Goal: Task Accomplishment & Management: Manage account settings

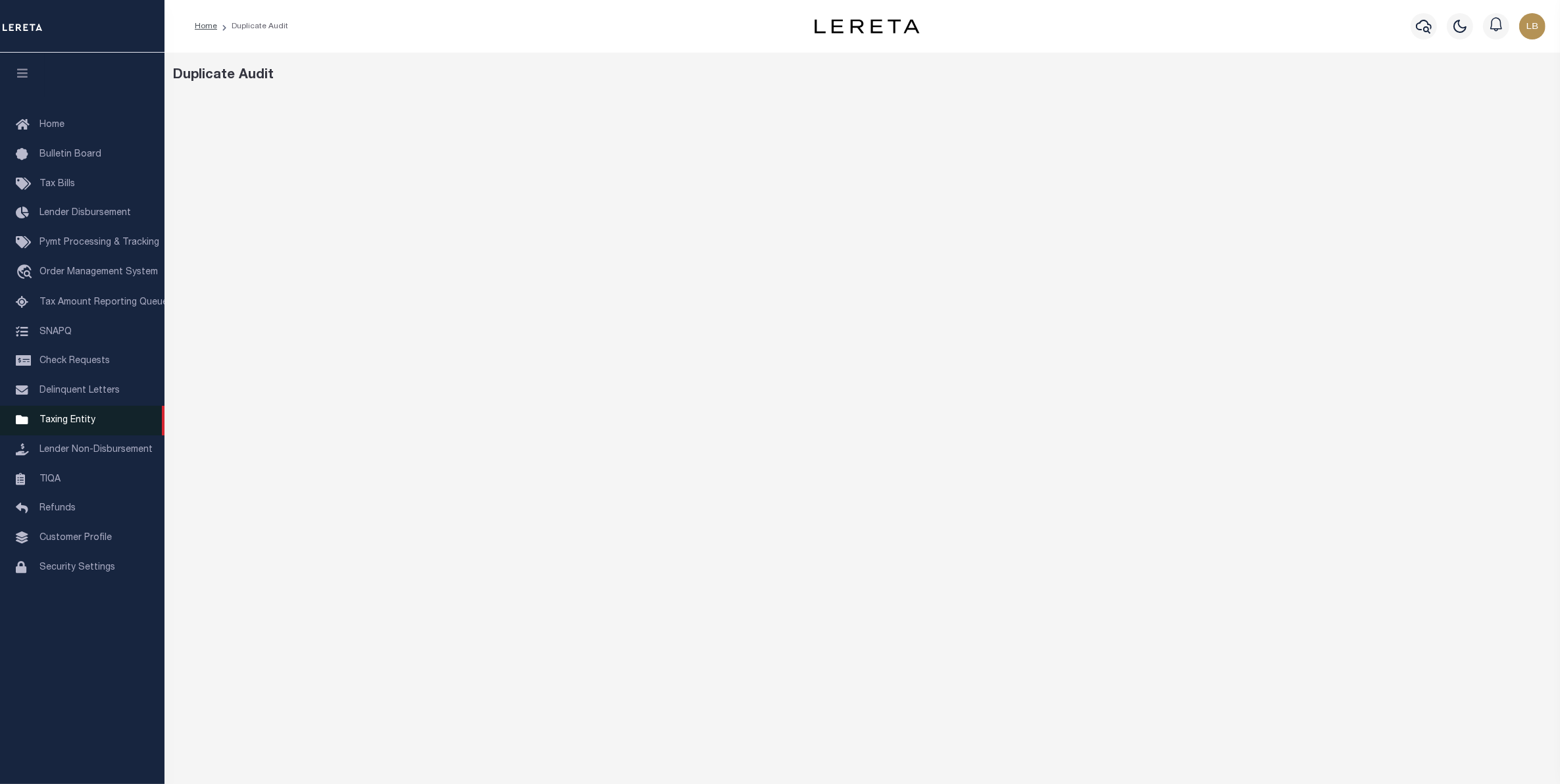
click at [68, 423] on span "Taxing Entity" at bounding box center [67, 420] width 56 height 9
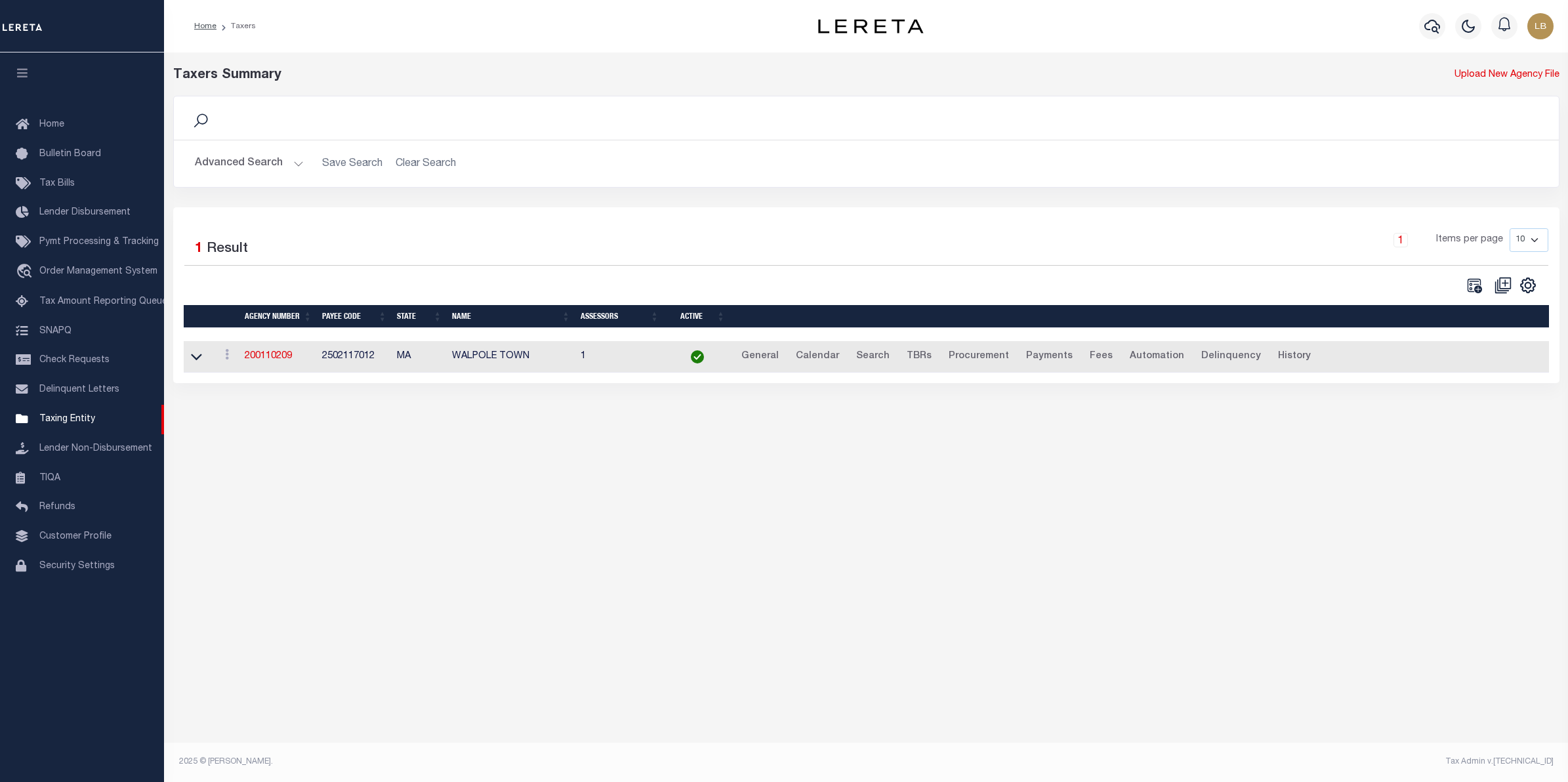
click at [231, 162] on button "Advanced Search" at bounding box center [249, 164] width 109 height 26
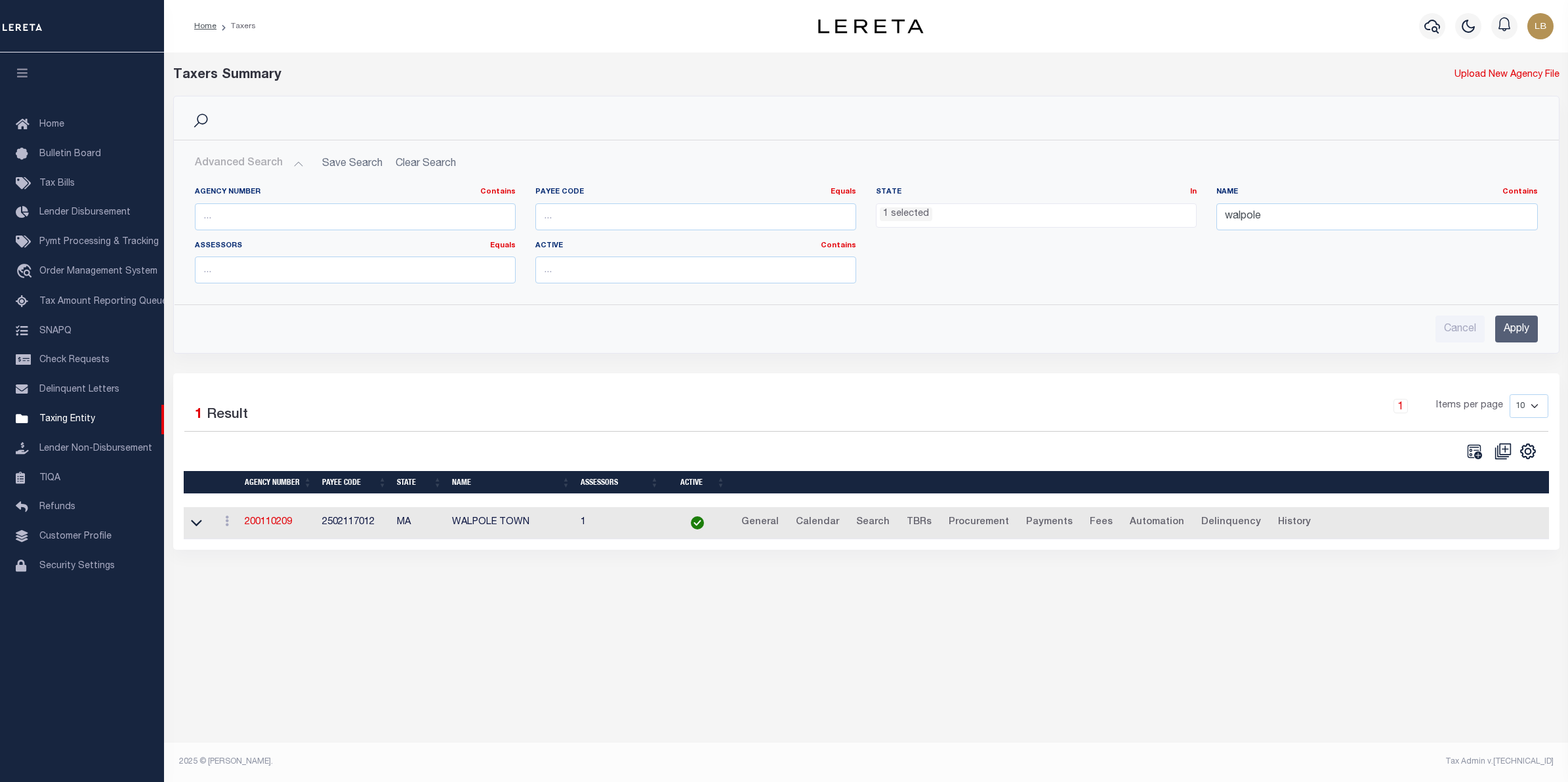
click at [940, 215] on ul "1 selected" at bounding box center [1036, 213] width 319 height 18
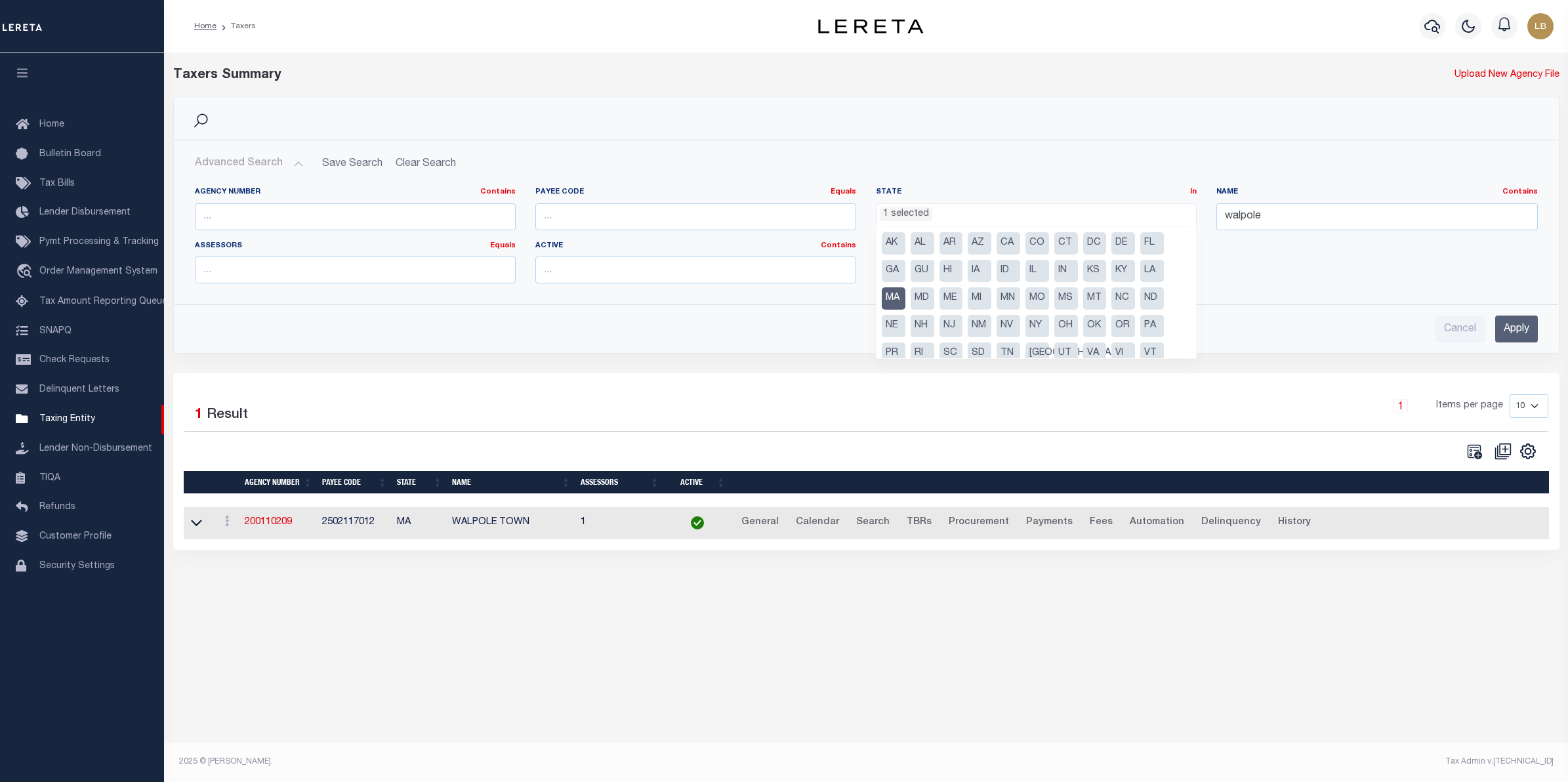
click at [884, 298] on li "MA" at bounding box center [893, 299] width 23 height 23
click at [1030, 355] on li "[GEOGRAPHIC_DATA]" at bounding box center [1036, 354] width 23 height 23
select select "[GEOGRAPHIC_DATA]"
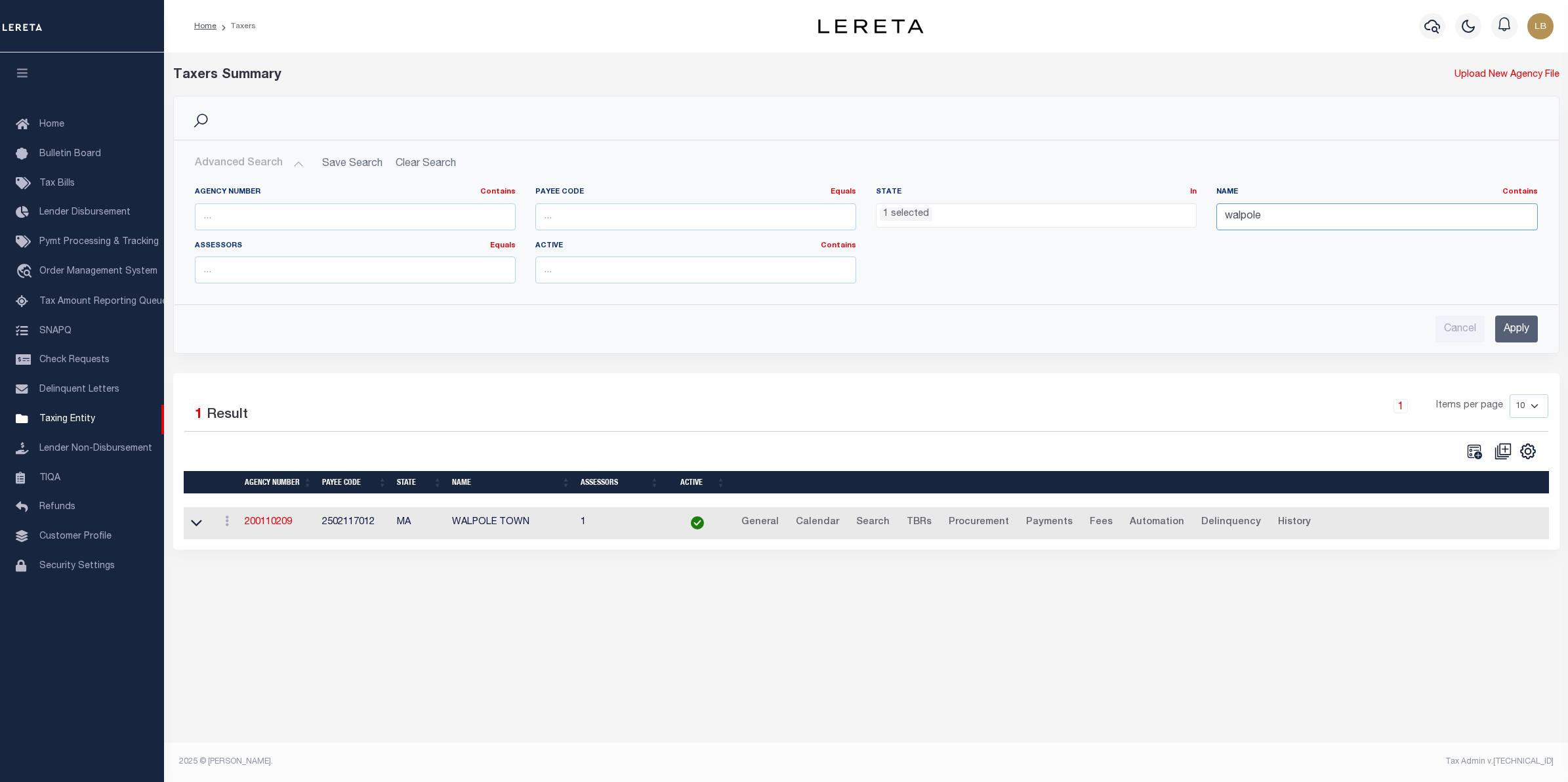
drag, startPoint x: 1221, startPoint y: 220, endPoint x: 1169, endPoint y: 219, distance: 52.0
click at [1169, 219] on div "Agency Number Contains Contains Is Payee Code Equals Equals Is Not Equal To Is …" at bounding box center [866, 240] width 1362 height 107
type input "Waller ISD"
click at [1528, 325] on input "Apply" at bounding box center [1516, 329] width 43 height 27
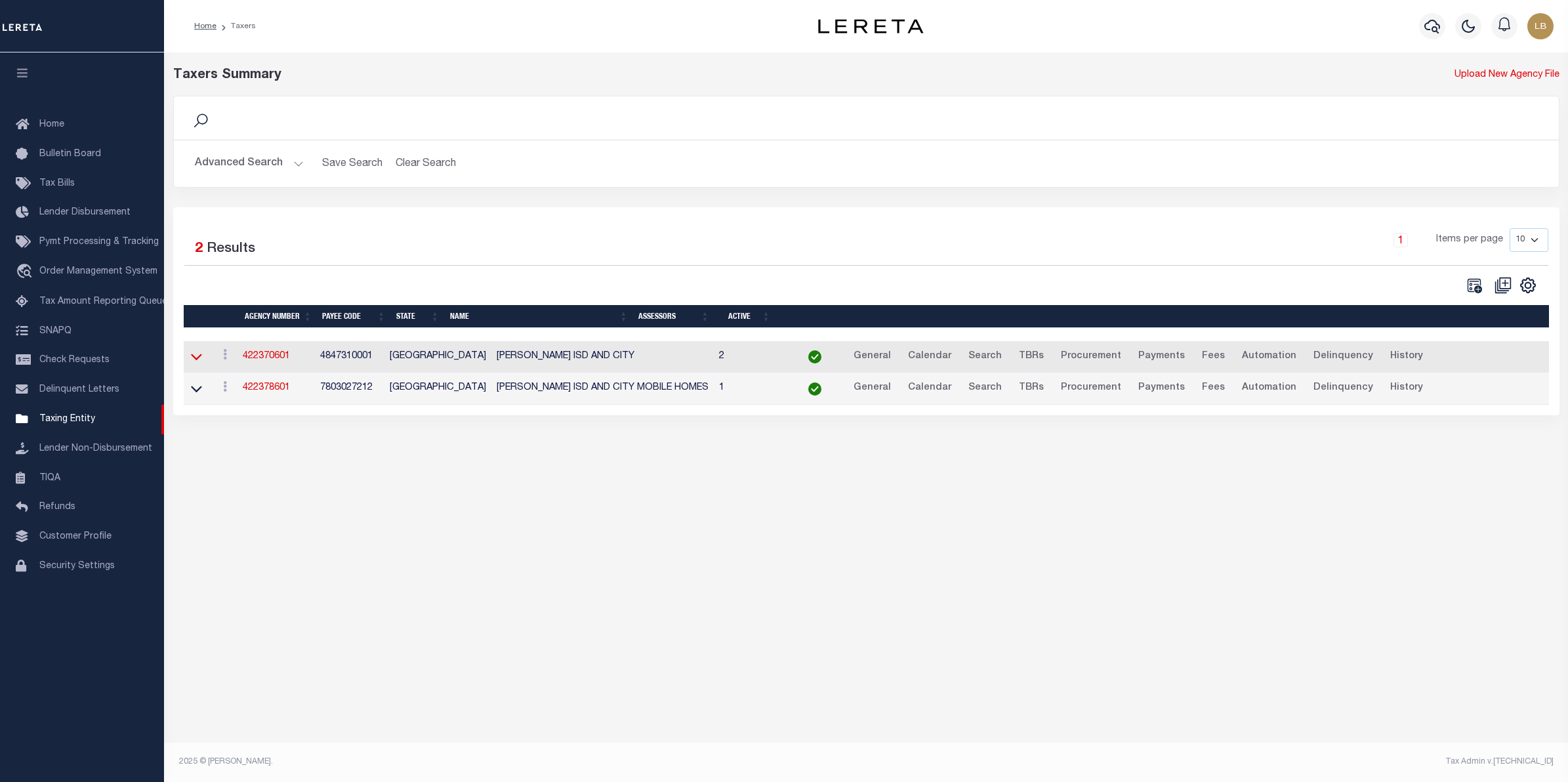
click at [195, 358] on icon at bounding box center [196, 357] width 11 height 14
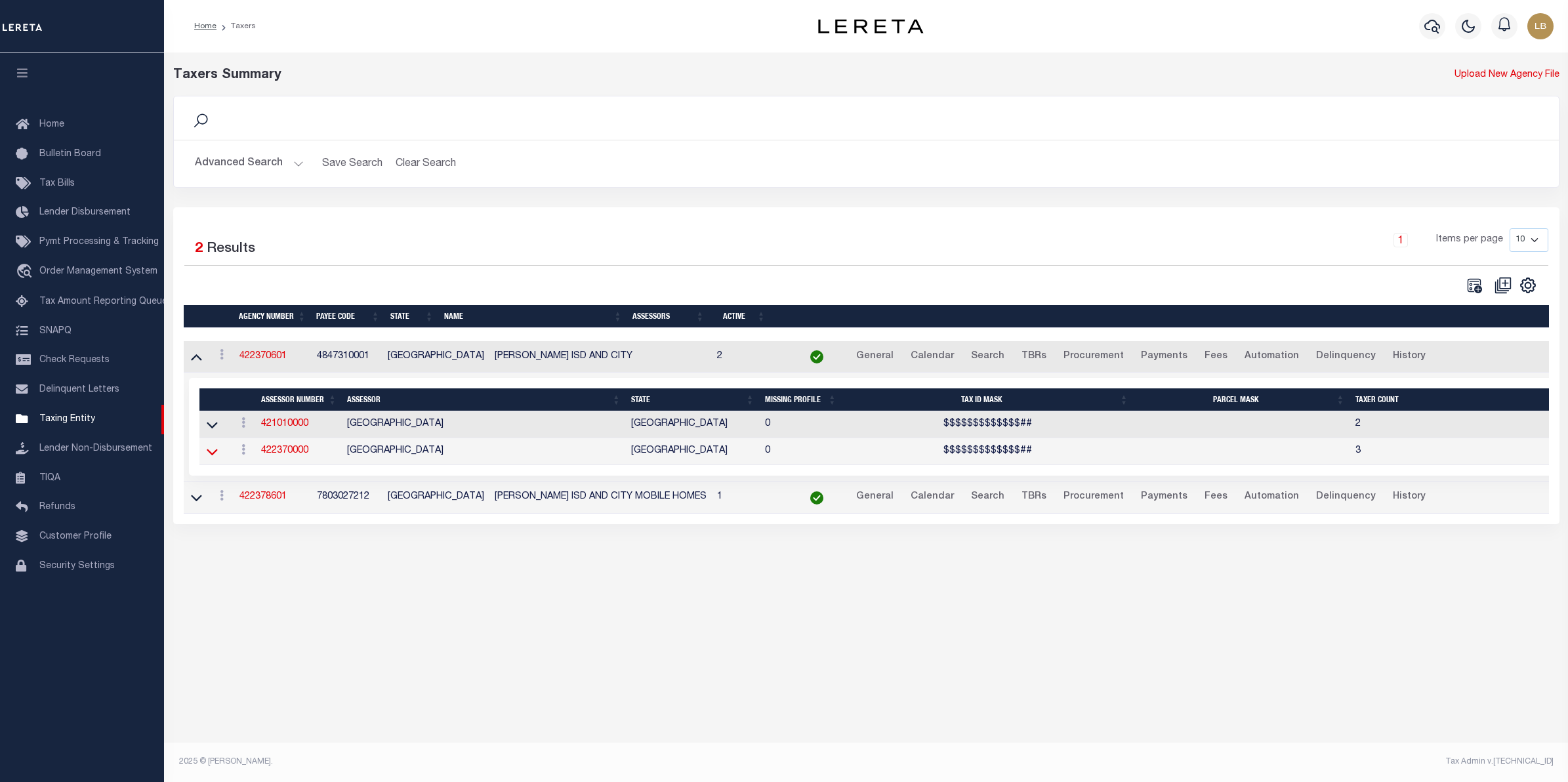
click at [210, 457] on icon at bounding box center [212, 451] width 11 height 14
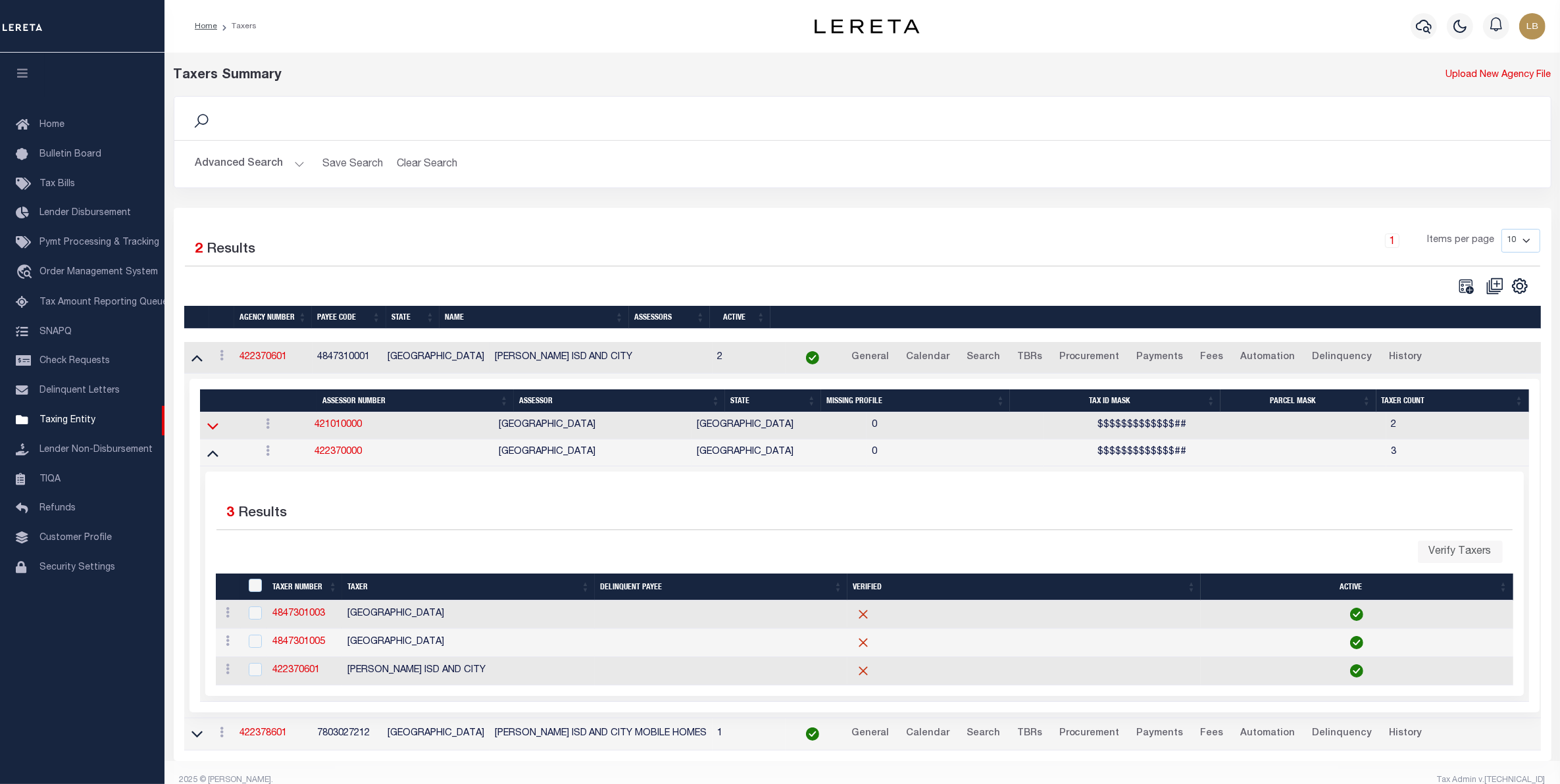
click at [212, 426] on icon at bounding box center [212, 426] width 11 height 14
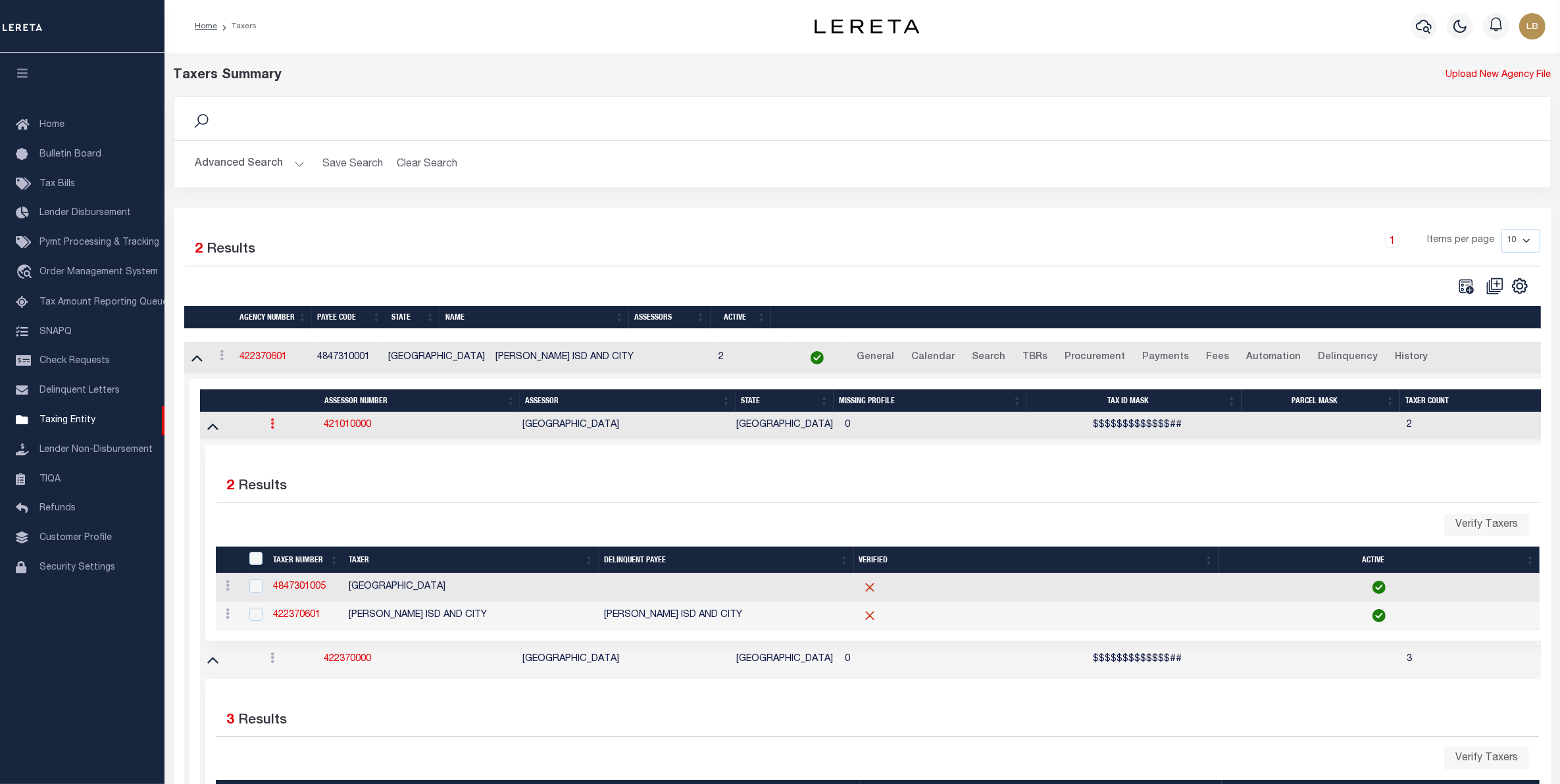
click at [272, 429] on icon at bounding box center [272, 424] width 4 height 11
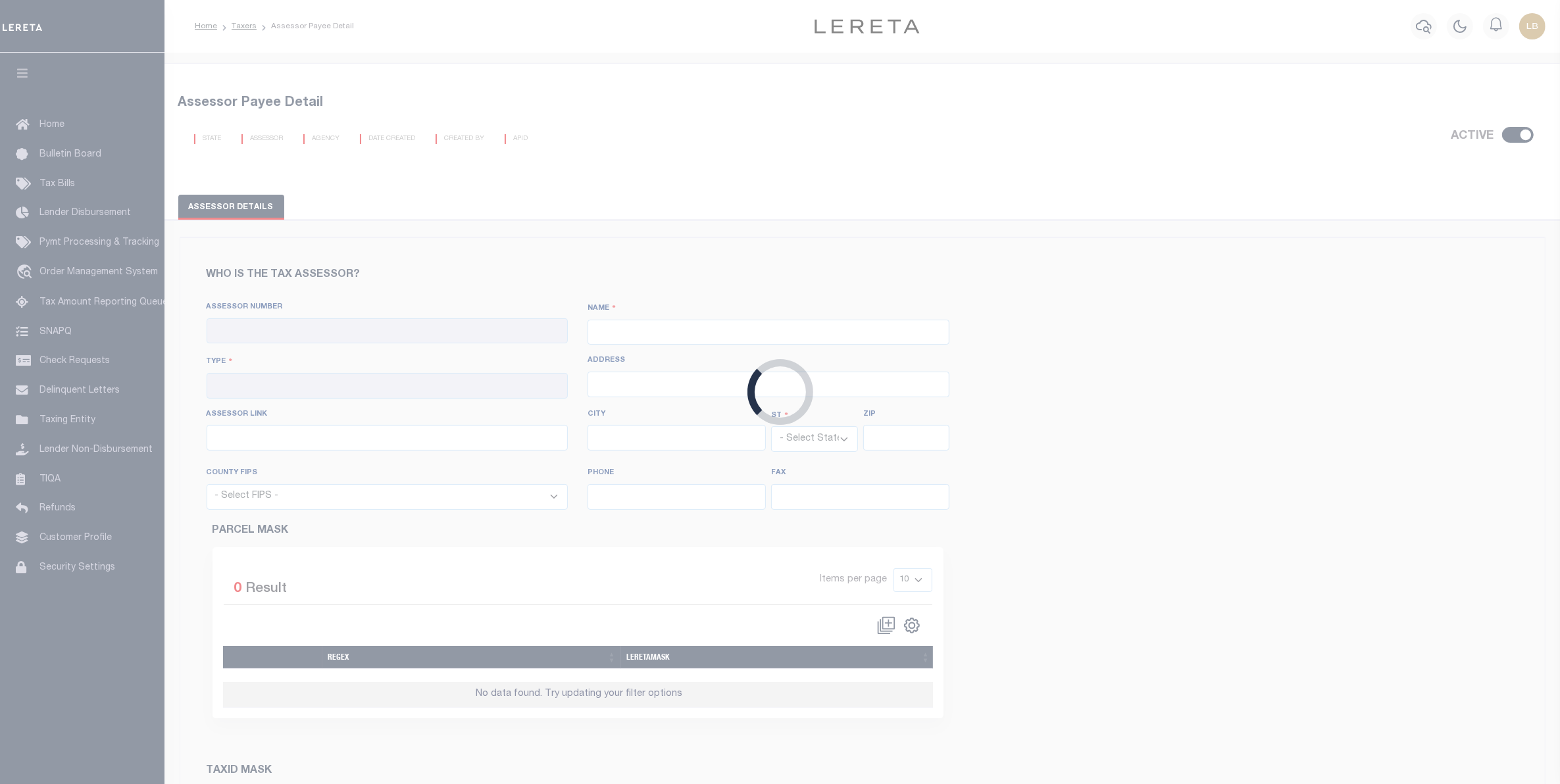
checkbox input "true"
type input "421010000"
type input "[GEOGRAPHIC_DATA]"
type input "00 - County"
type input "[STREET_ADDRESS]"
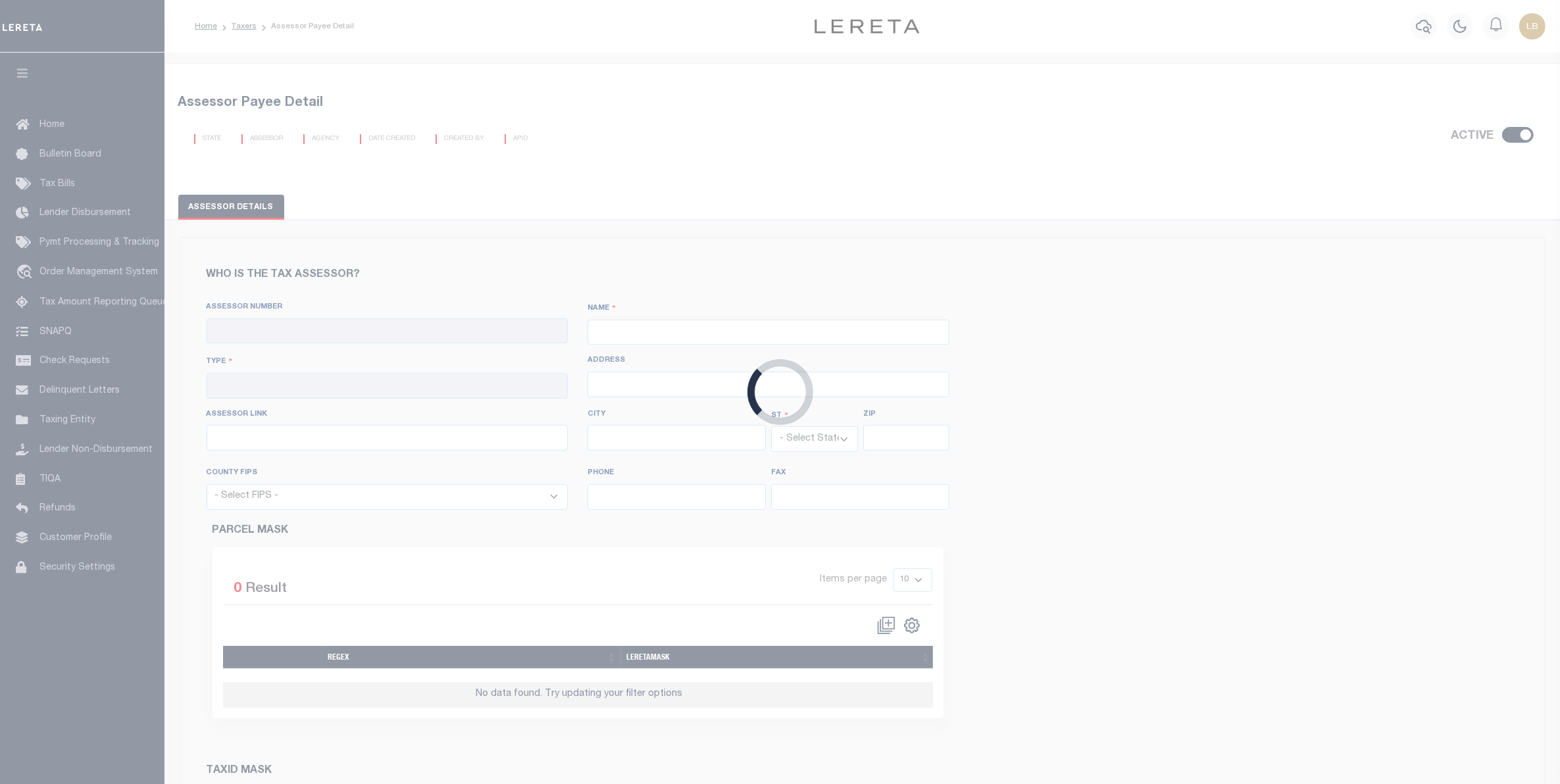
type input "[URL][DOMAIN_NAME]"
type input "[GEOGRAPHIC_DATA]"
select select "[GEOGRAPHIC_DATA]"
type input "77002"
select select "48201"
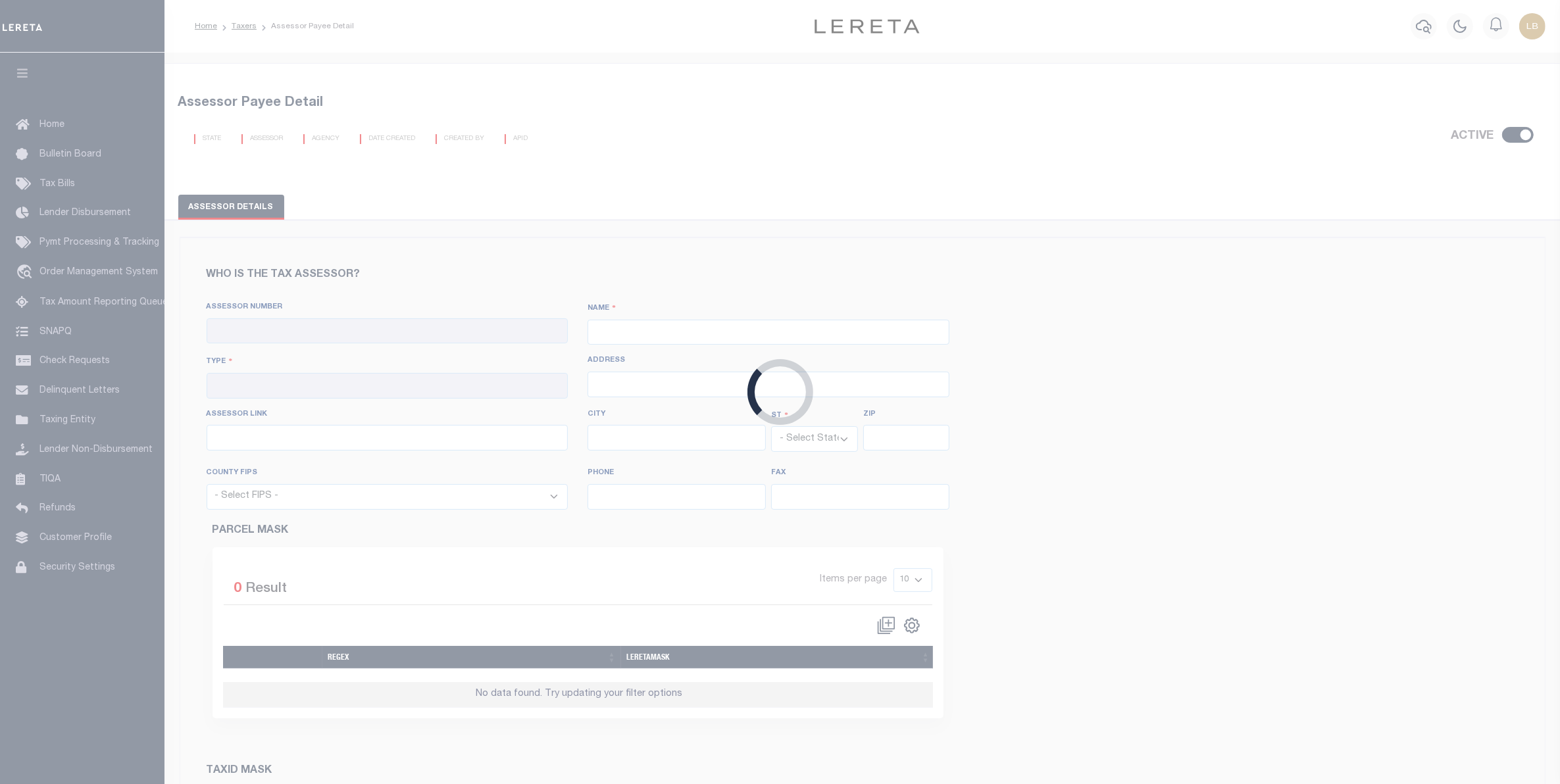
type input "[PHONE_NUMBER]"
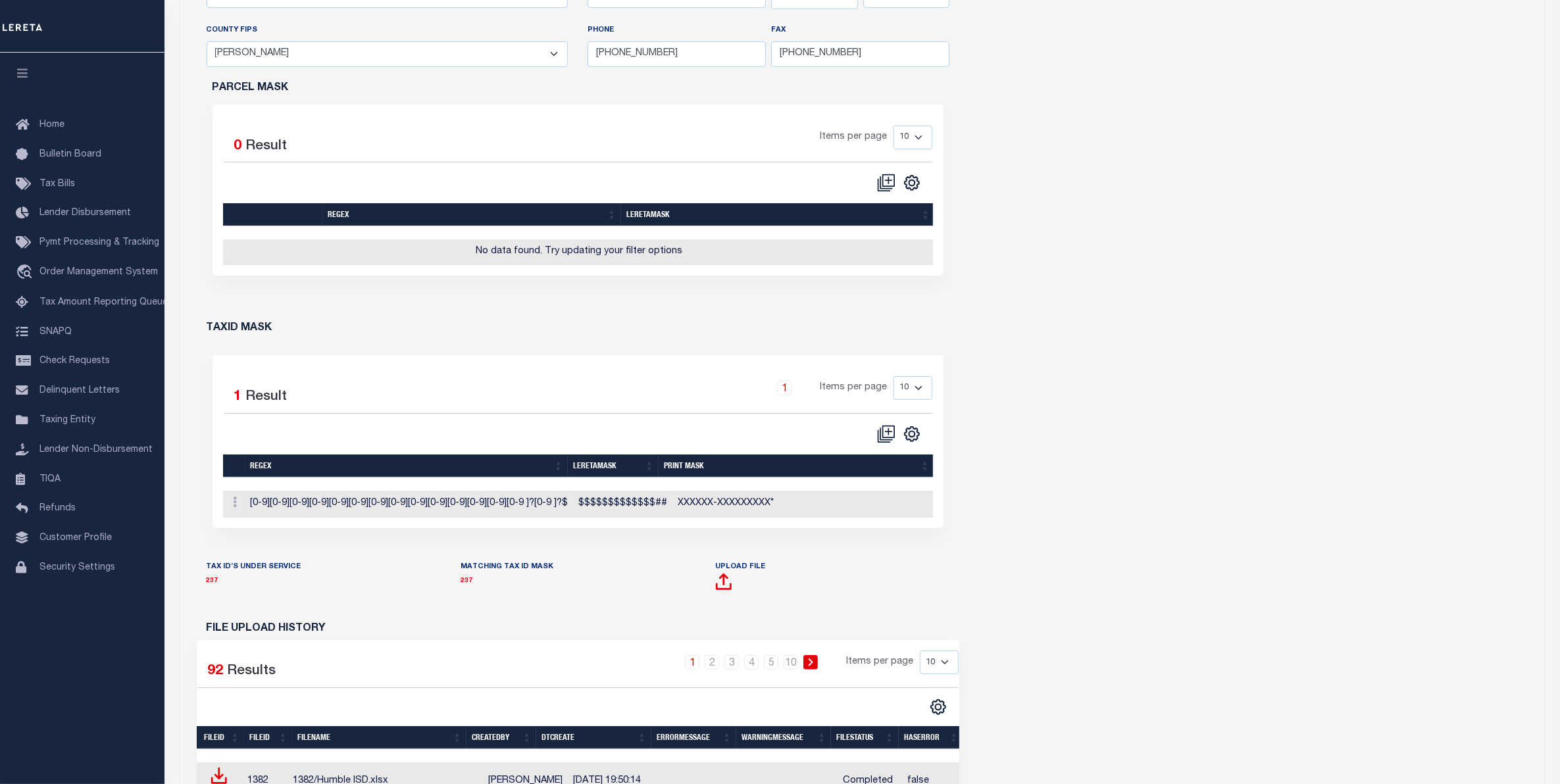
scroll to position [575, 0]
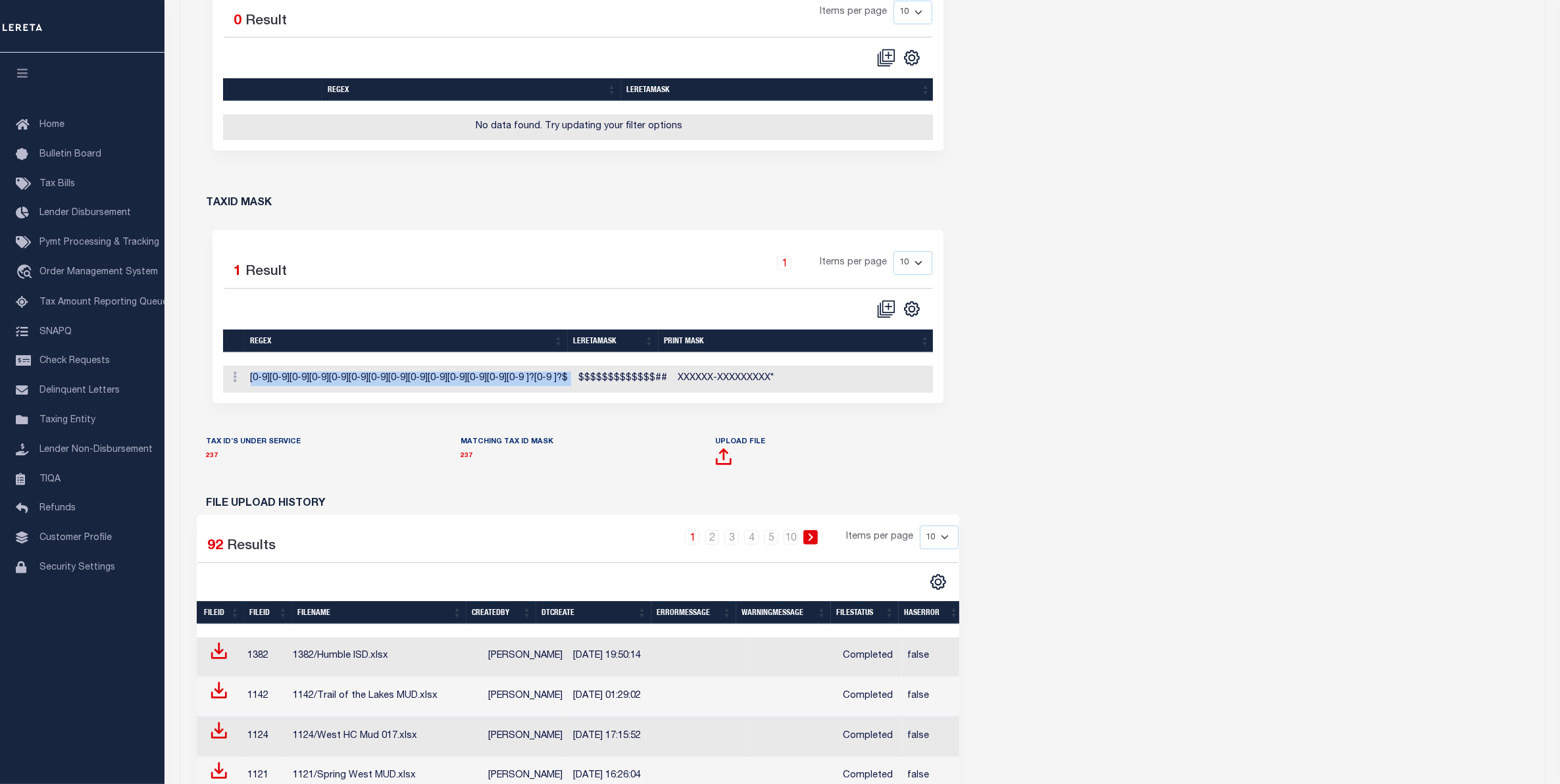
drag, startPoint x: 574, startPoint y: 388, endPoint x: 614, endPoint y: 405, distance: 43.5
click at [618, 392] on div "regex leretamask Print Mask Edit TaxID Mask Delete [0-9][0-9][0-9][0-9][0-9][0-…" at bounding box center [578, 380] width 710 height 27
click at [714, 471] on div "Upload File" at bounding box center [832, 459] width 255 height 49
click at [721, 470] on span at bounding box center [723, 462] width 17 height 17
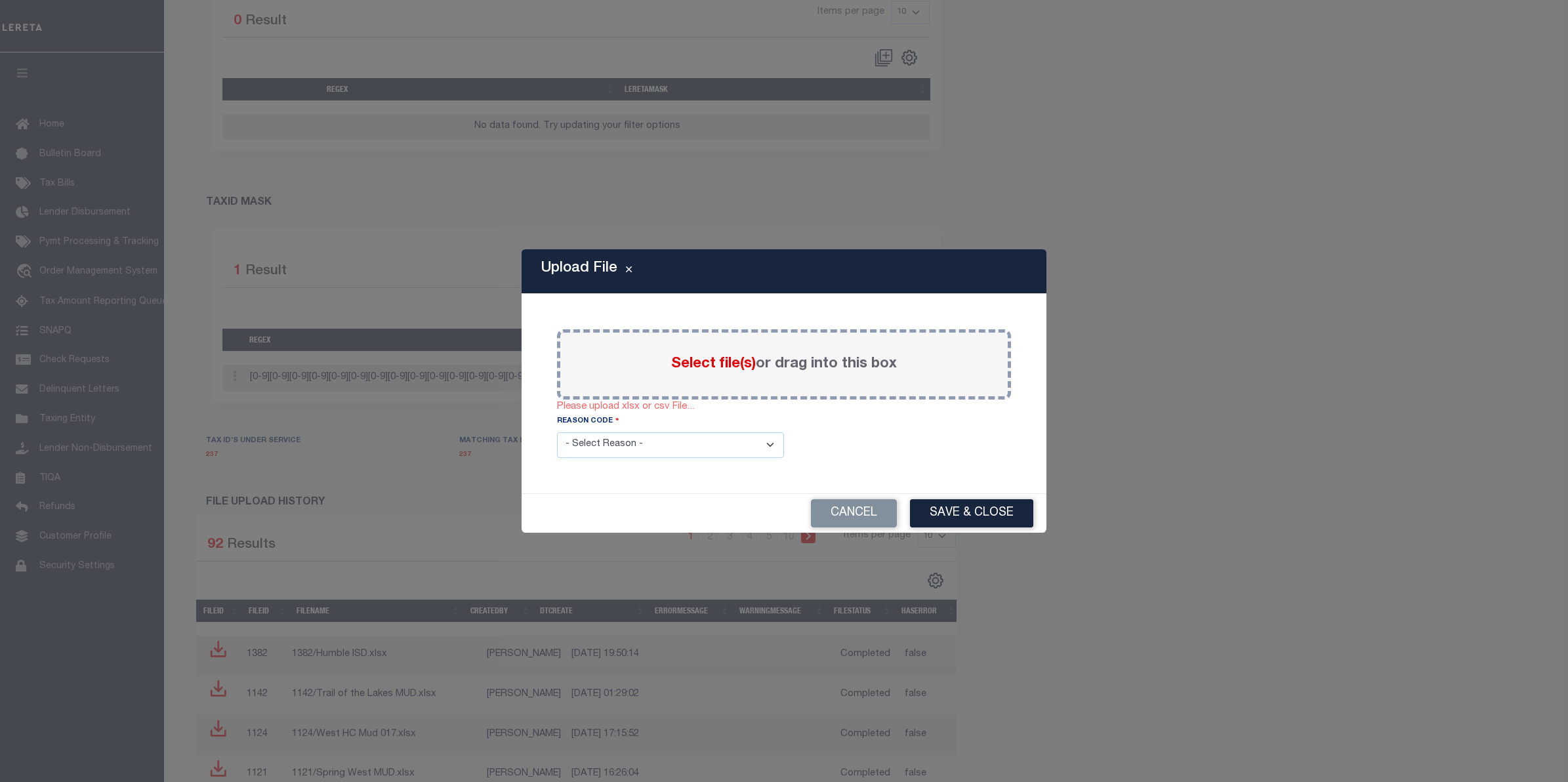
click at [708, 365] on span "Select file(s)" at bounding box center [713, 364] width 85 height 14
click at [0, 0] on input "Select file(s) or drag into this box" at bounding box center [0, 0] width 0 height 0
click at [713, 358] on span "Select file(s)" at bounding box center [713, 364] width 85 height 14
click at [0, 0] on input "Select file(s) or drag into this box" at bounding box center [0, 0] width 0 height 0
click at [832, 513] on button "Cancel" at bounding box center [854, 514] width 86 height 29
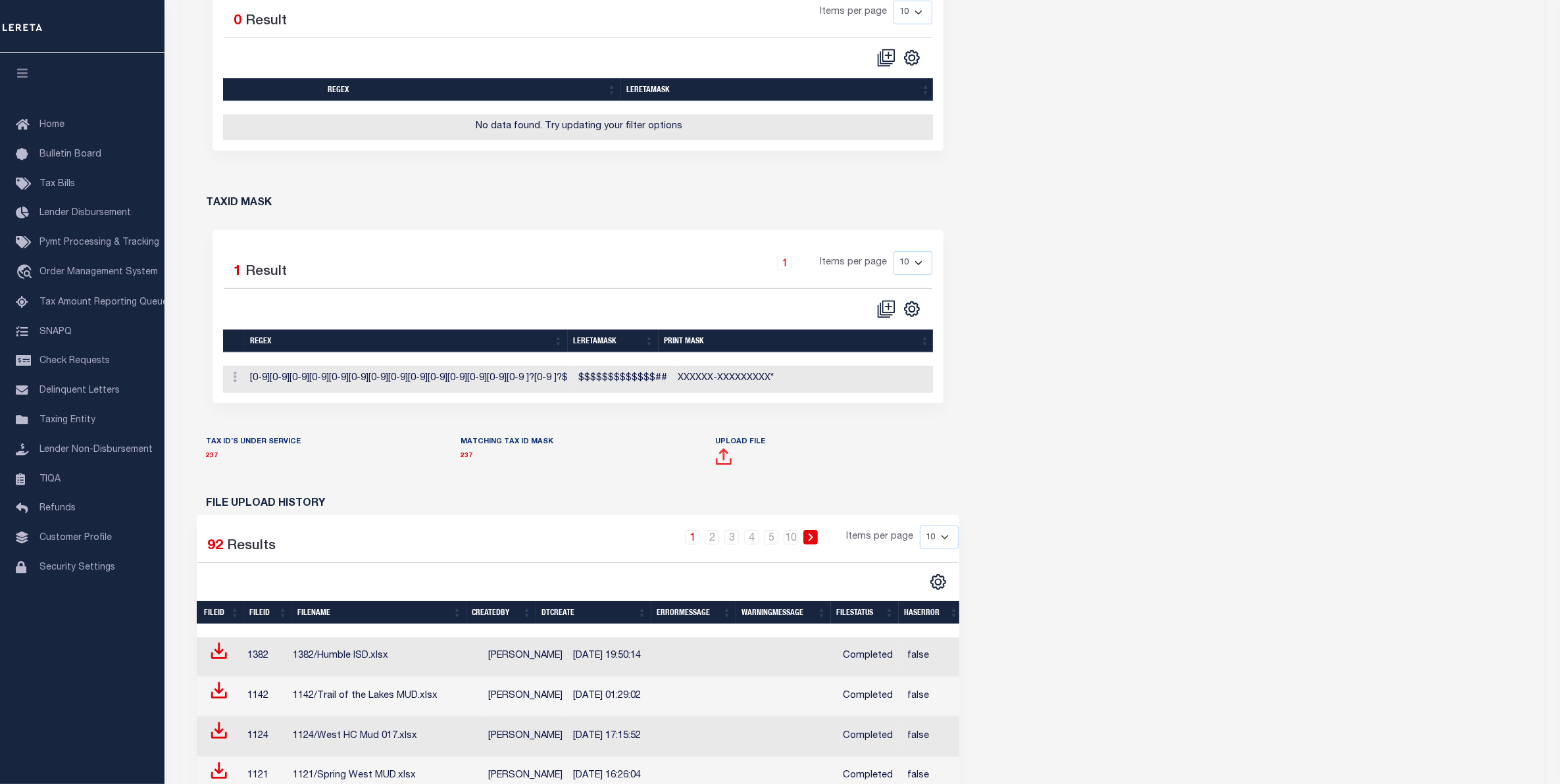
click at [722, 459] on span at bounding box center [723, 462] width 17 height 17
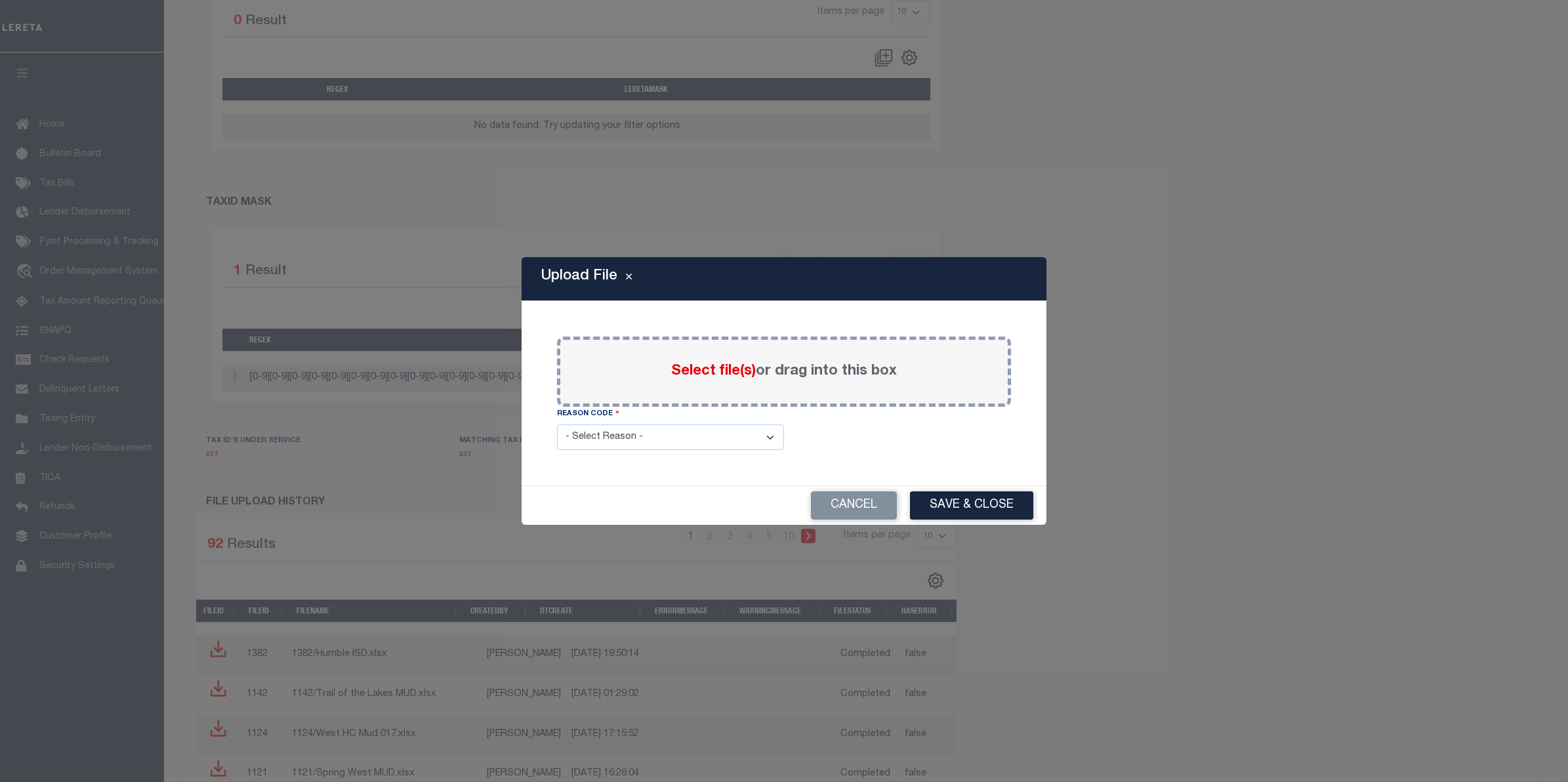
click at [719, 373] on span "Select file(s)" at bounding box center [713, 371] width 85 height 14
click at [0, 0] on input "Select file(s) or drag into this box" at bounding box center [0, 0] width 0 height 0
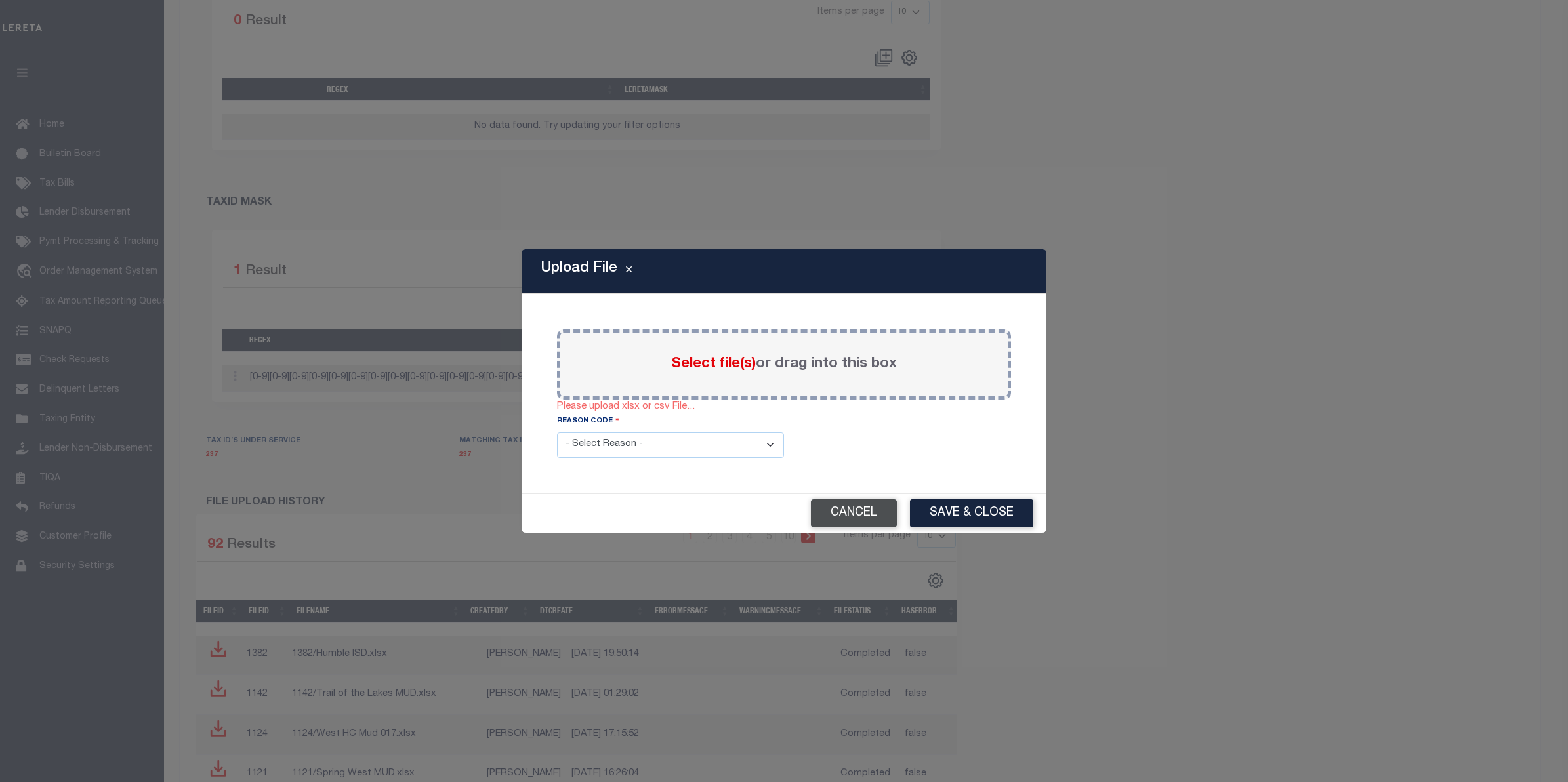
click at [858, 517] on button "Cancel" at bounding box center [854, 514] width 86 height 29
